Goal: Information Seeking & Learning: Learn about a topic

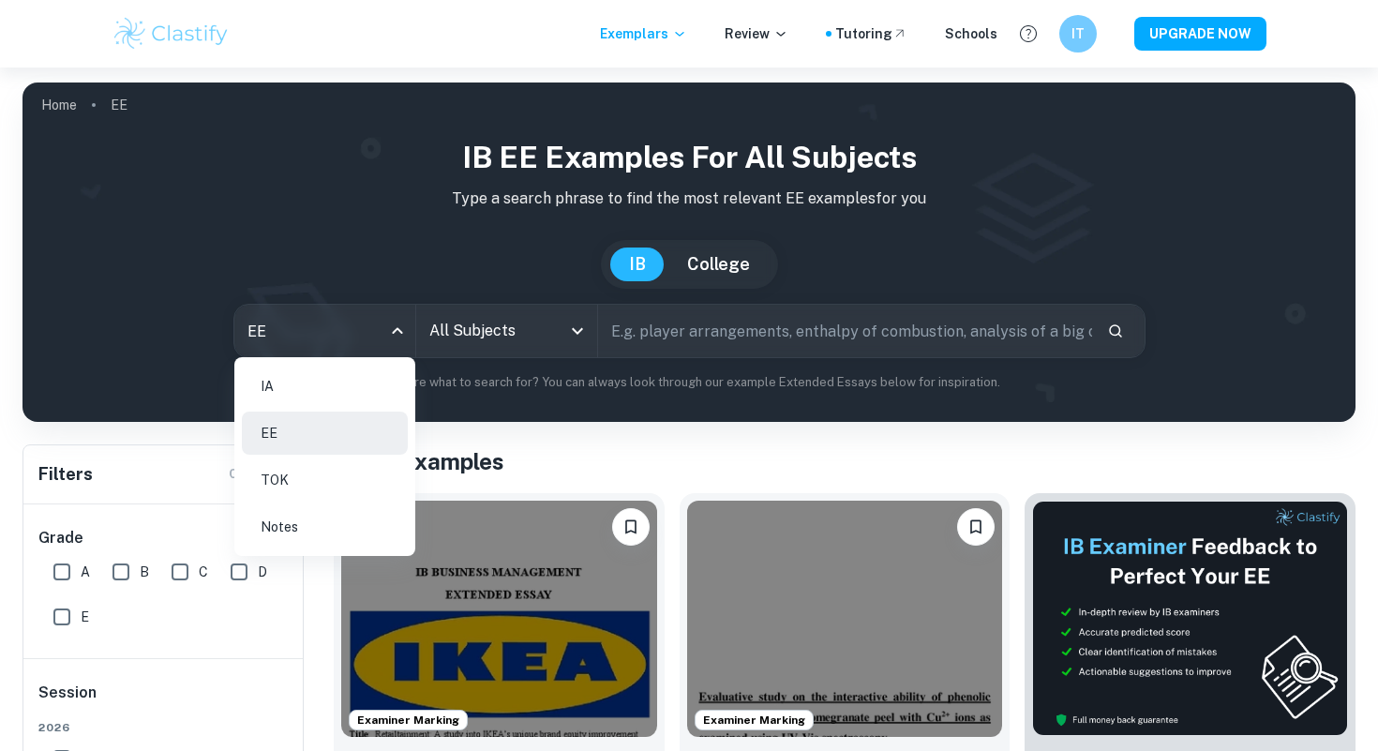
click at [374, 336] on body "We value your privacy We use cookies to enhance your browsing experience, serve…" at bounding box center [689, 442] width 1378 height 751
click at [326, 377] on li "IA" at bounding box center [325, 386] width 166 height 43
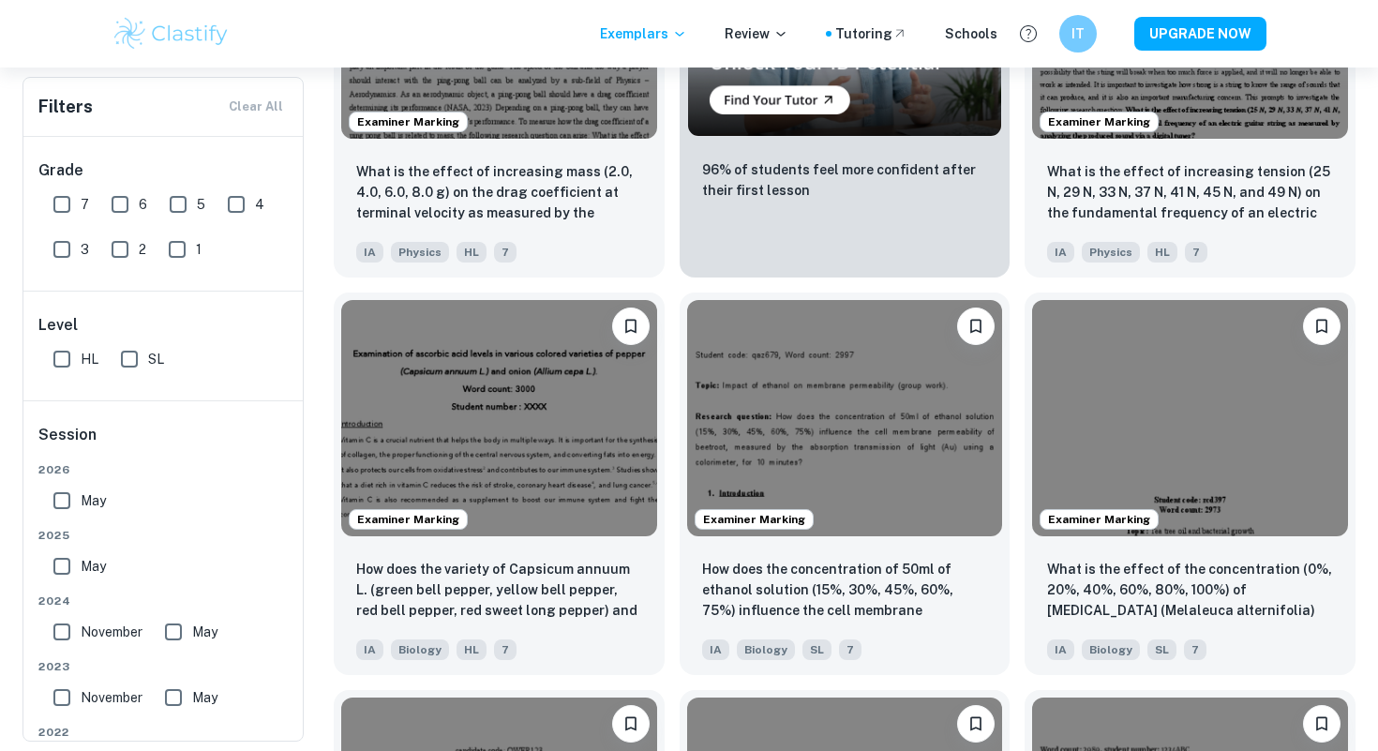
scroll to position [3505, 0]
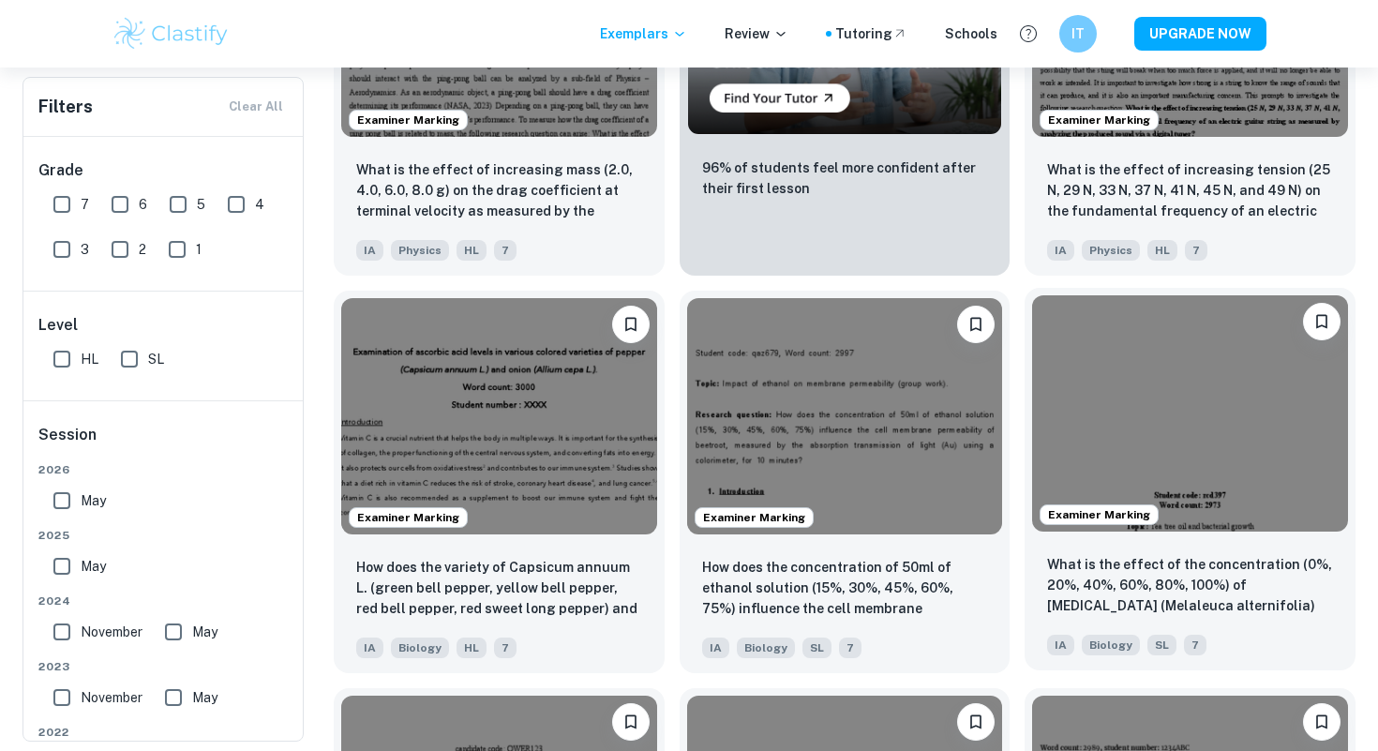
click at [1113, 481] on img at bounding box center [1190, 413] width 316 height 236
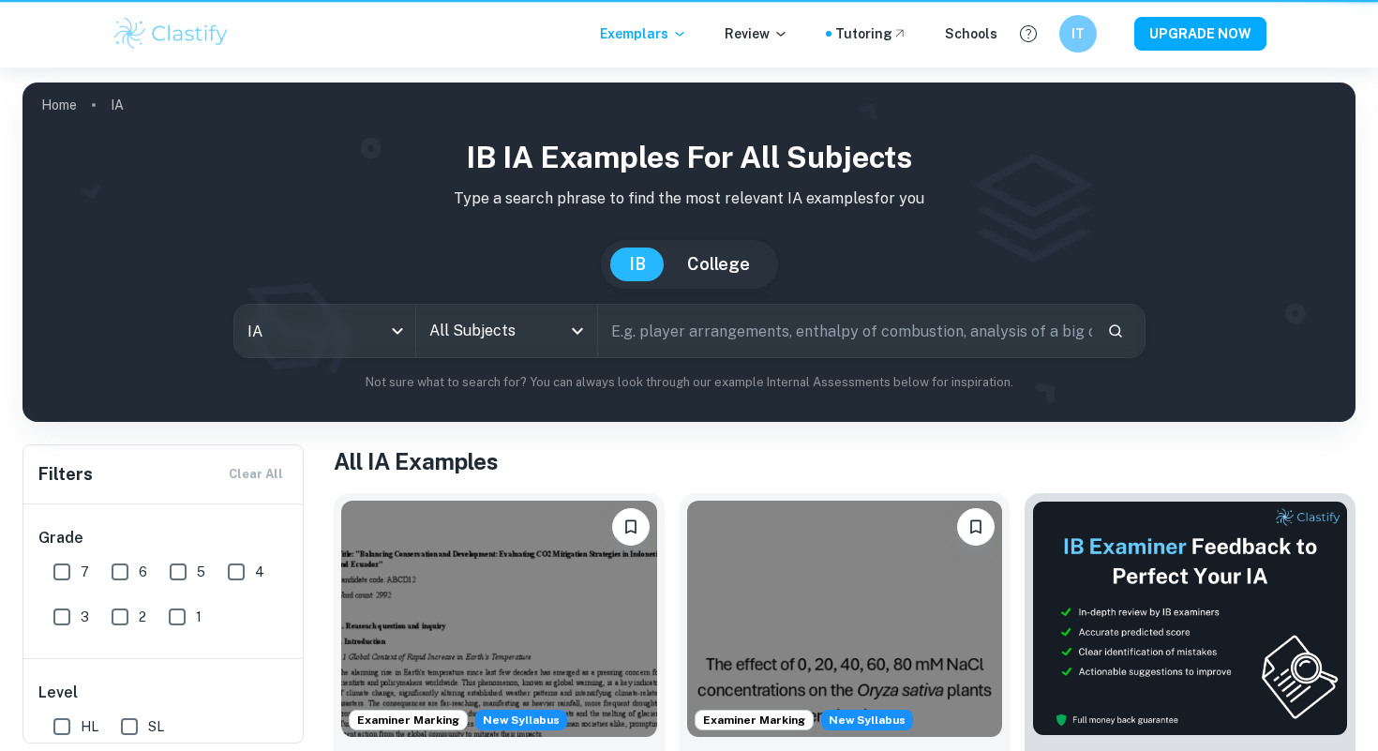
scroll to position [3505, 0]
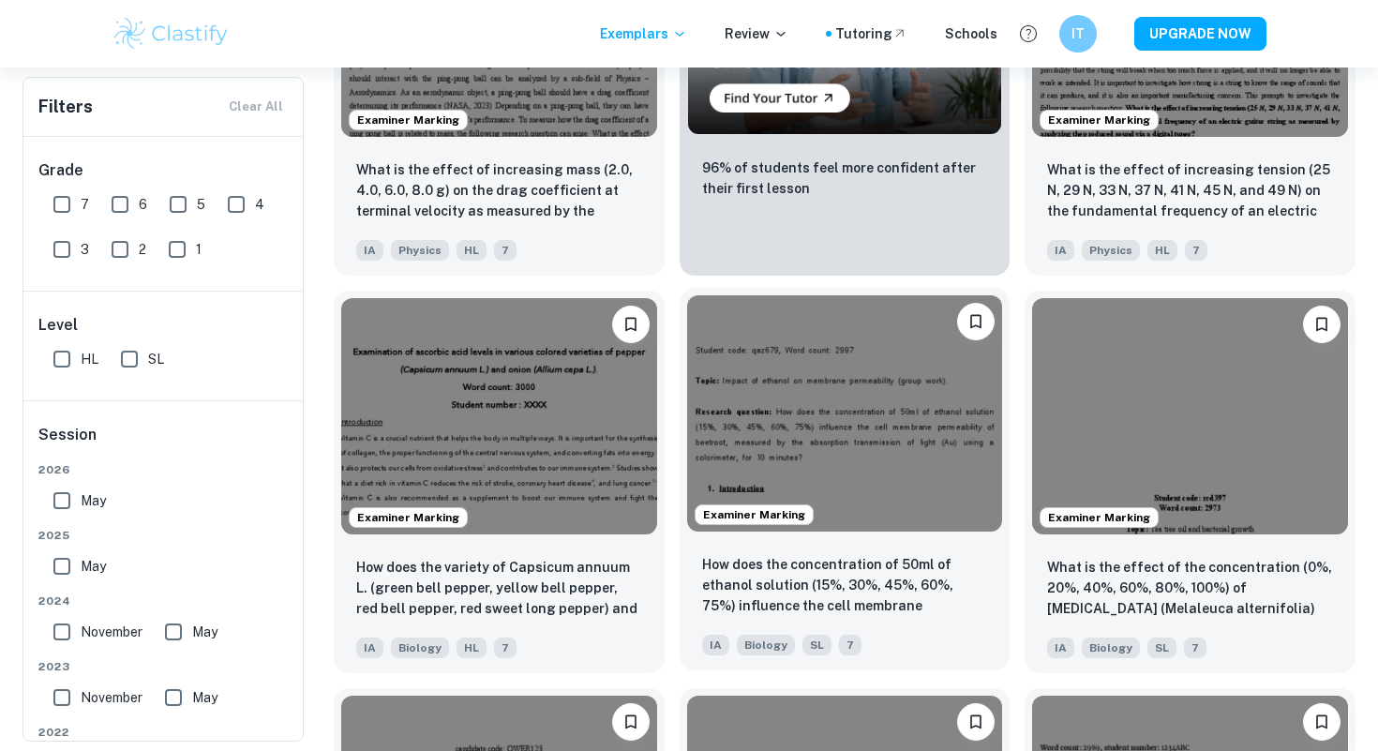
click at [840, 452] on img at bounding box center [845, 413] width 316 height 236
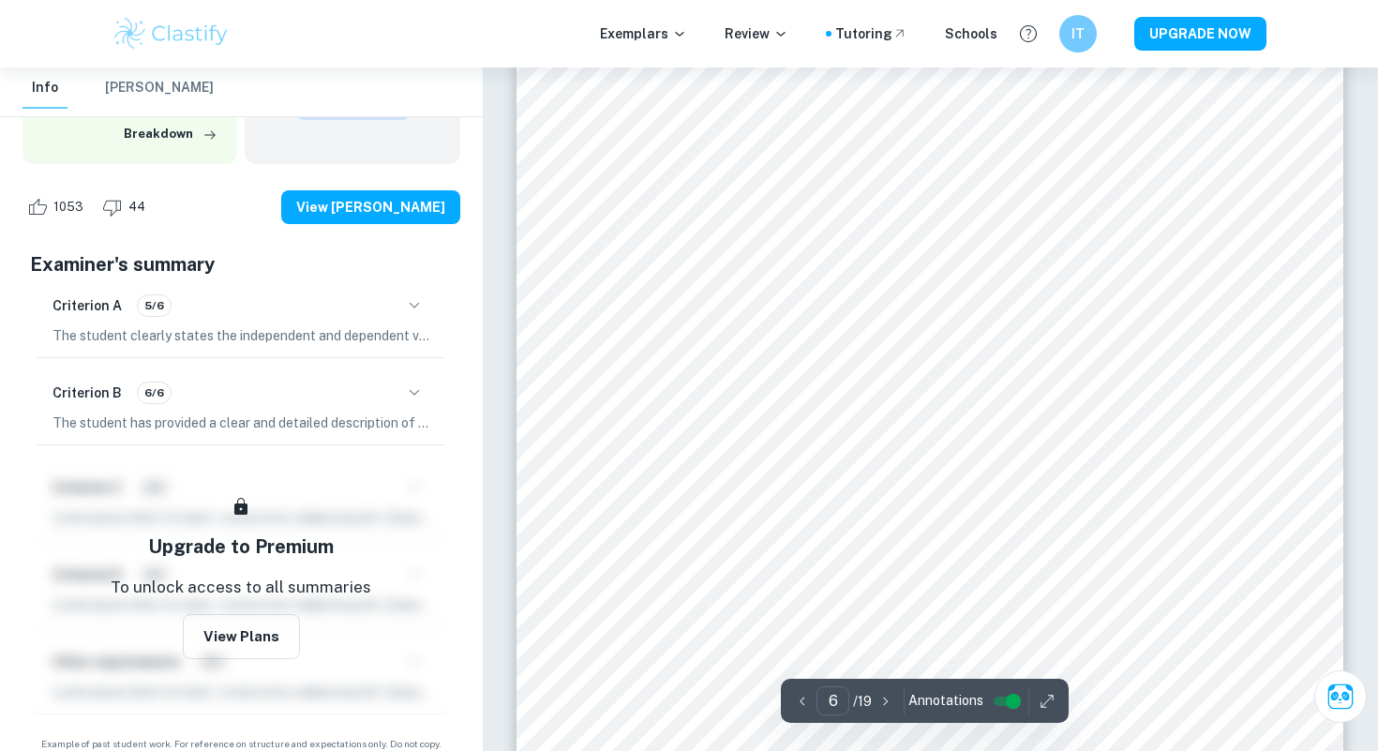
scroll to position [6575, 0]
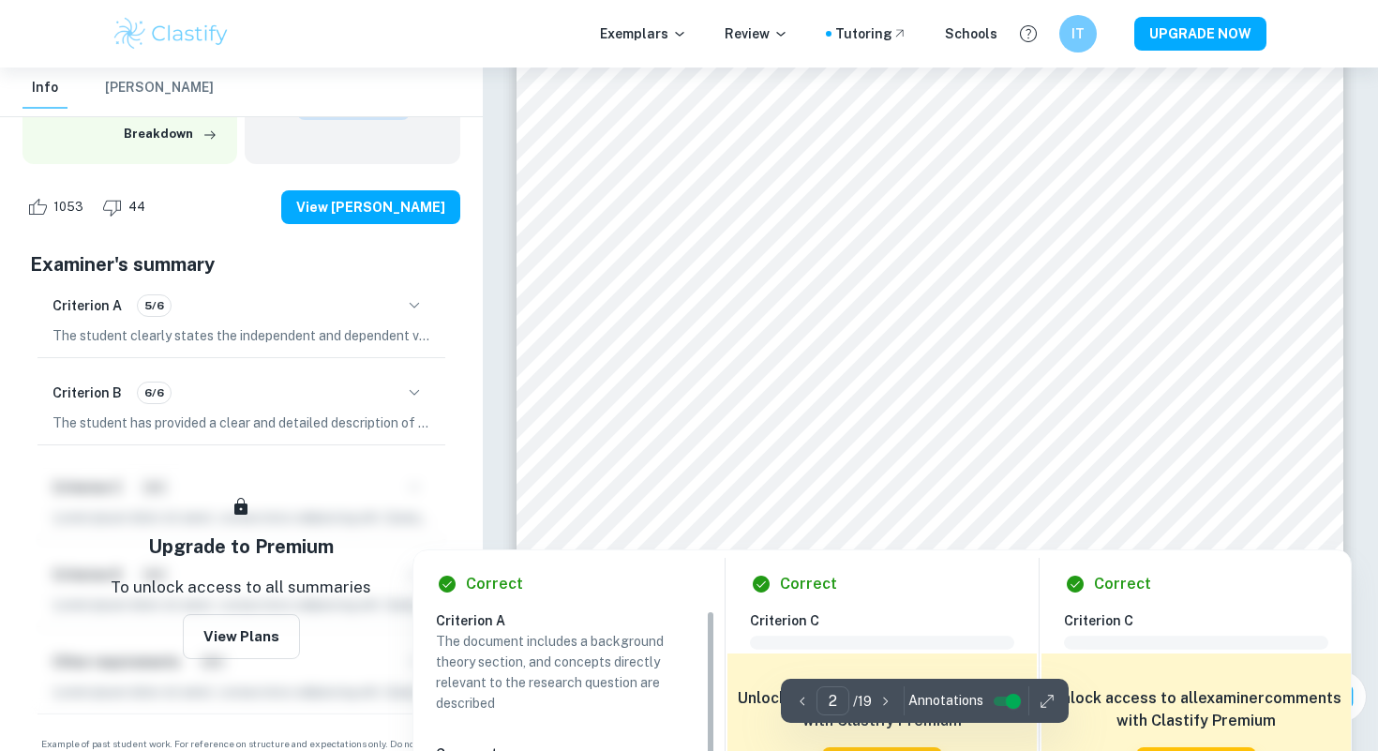
type input "1"
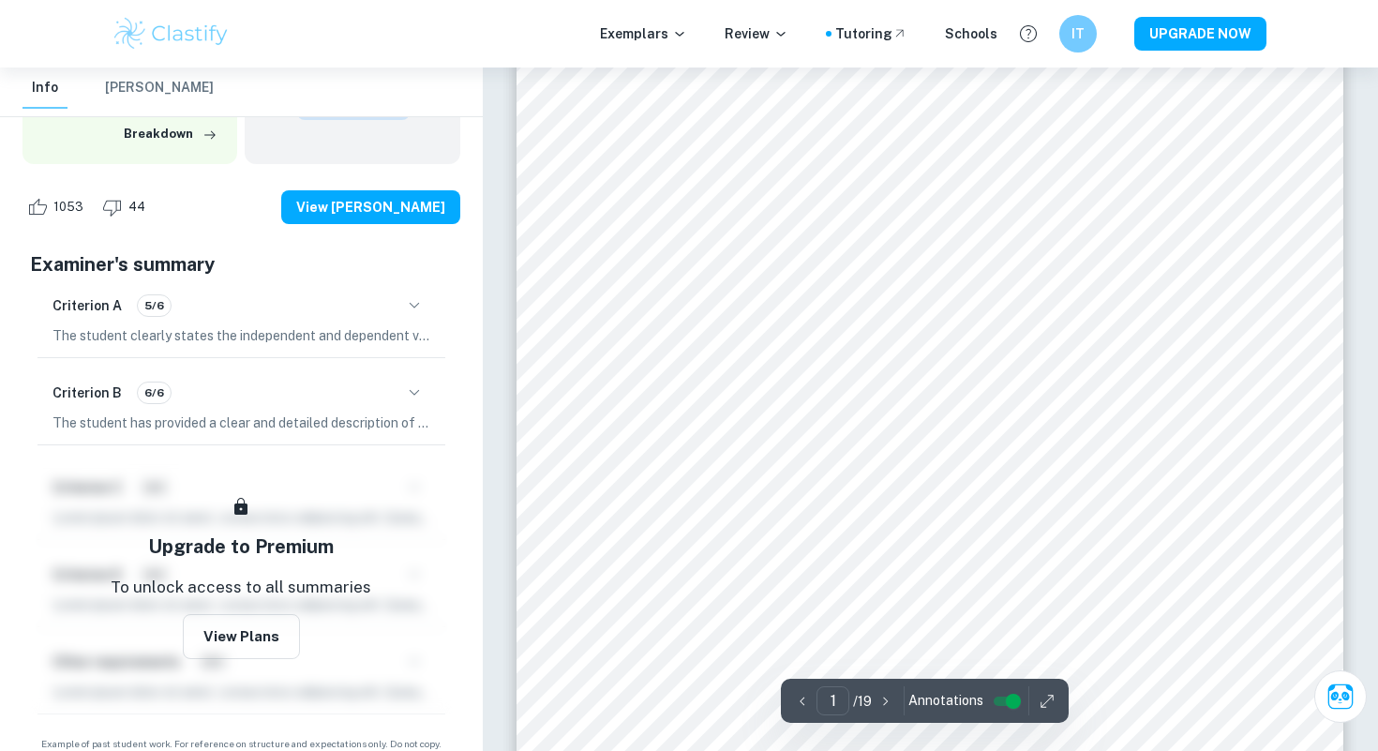
scroll to position [0, 0]
